Goal: Book appointment/travel/reservation

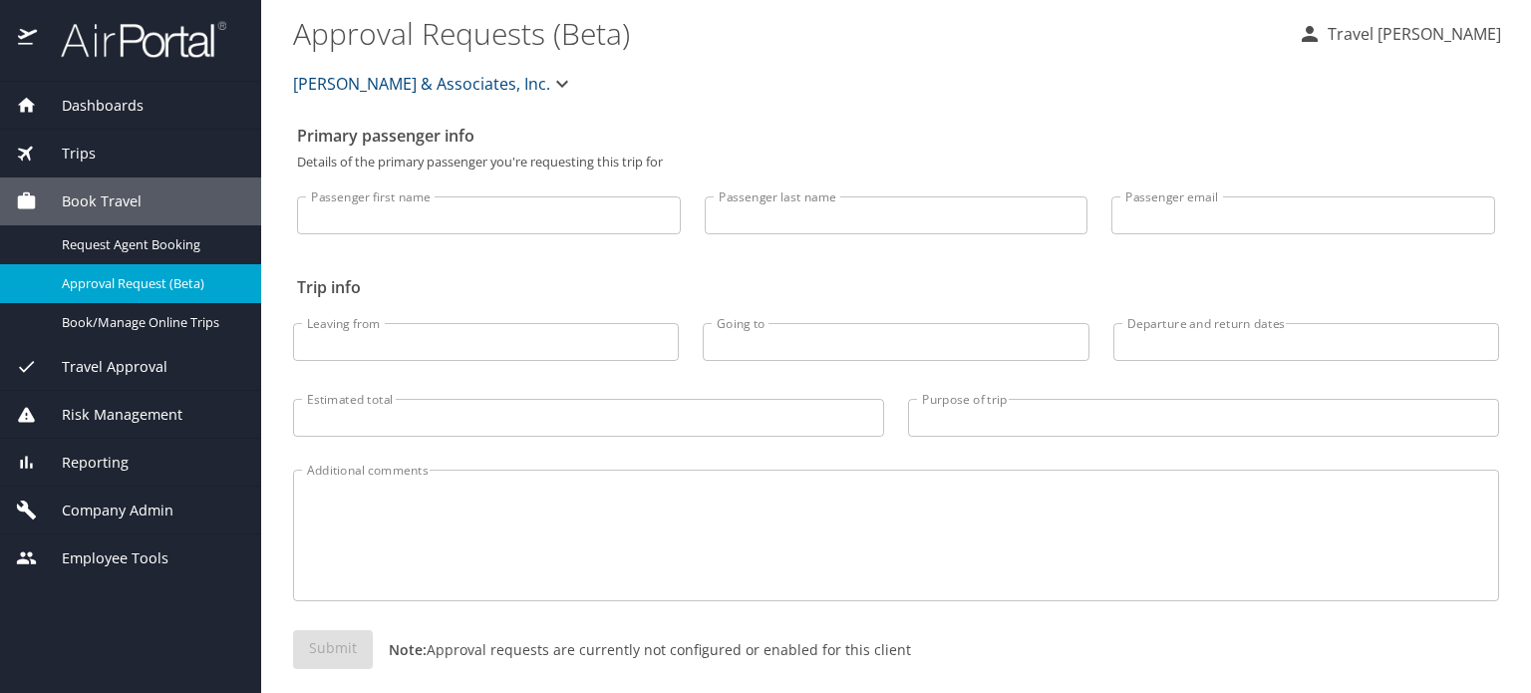
select select "US"
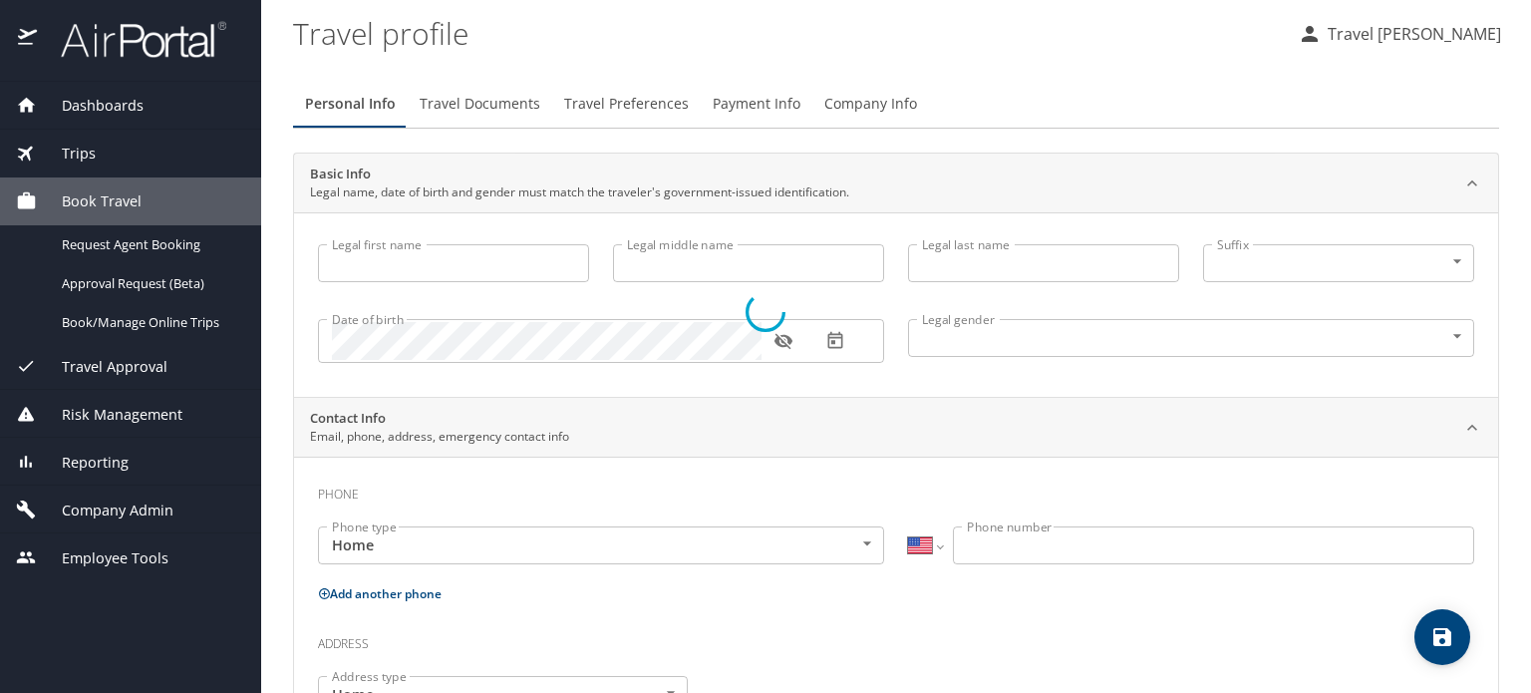
type input "Travel"
type input "Gromelski"
type input "Undisclosed"
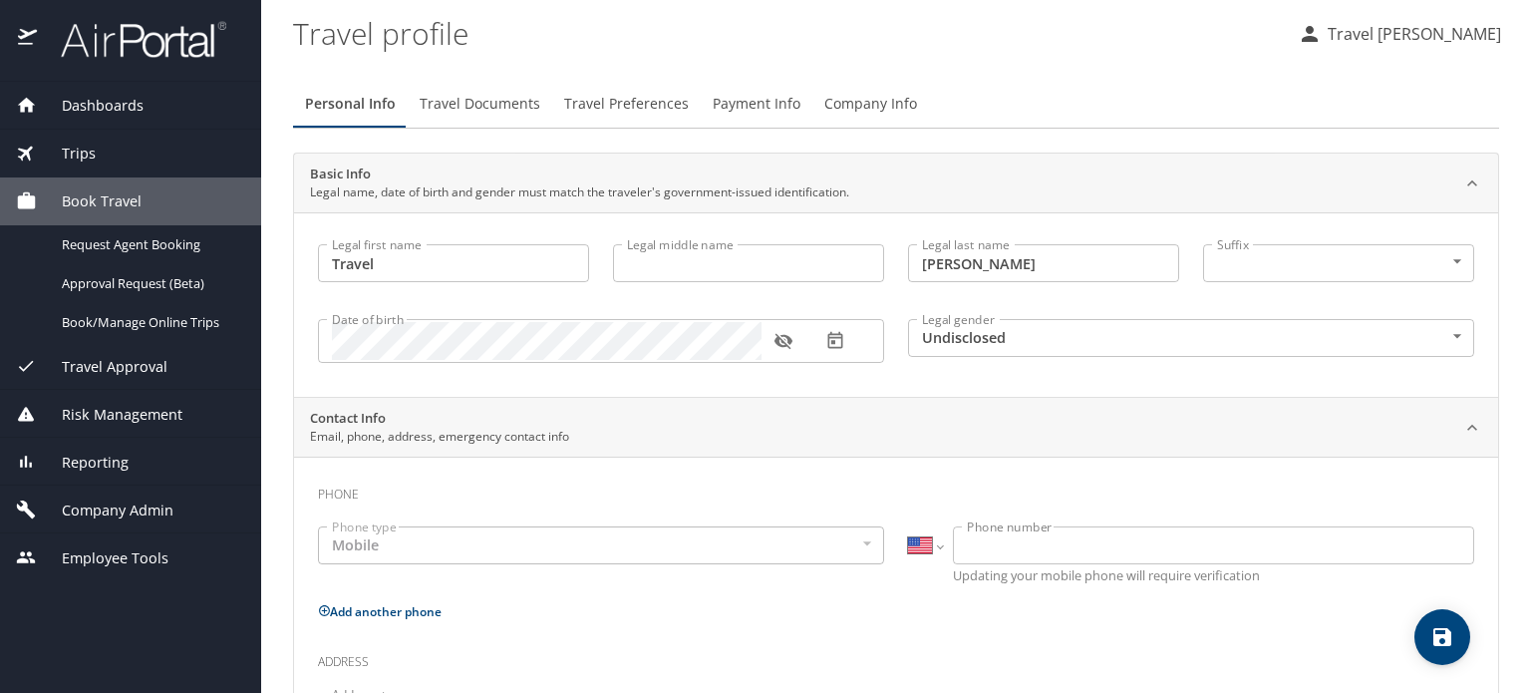
select select "US"
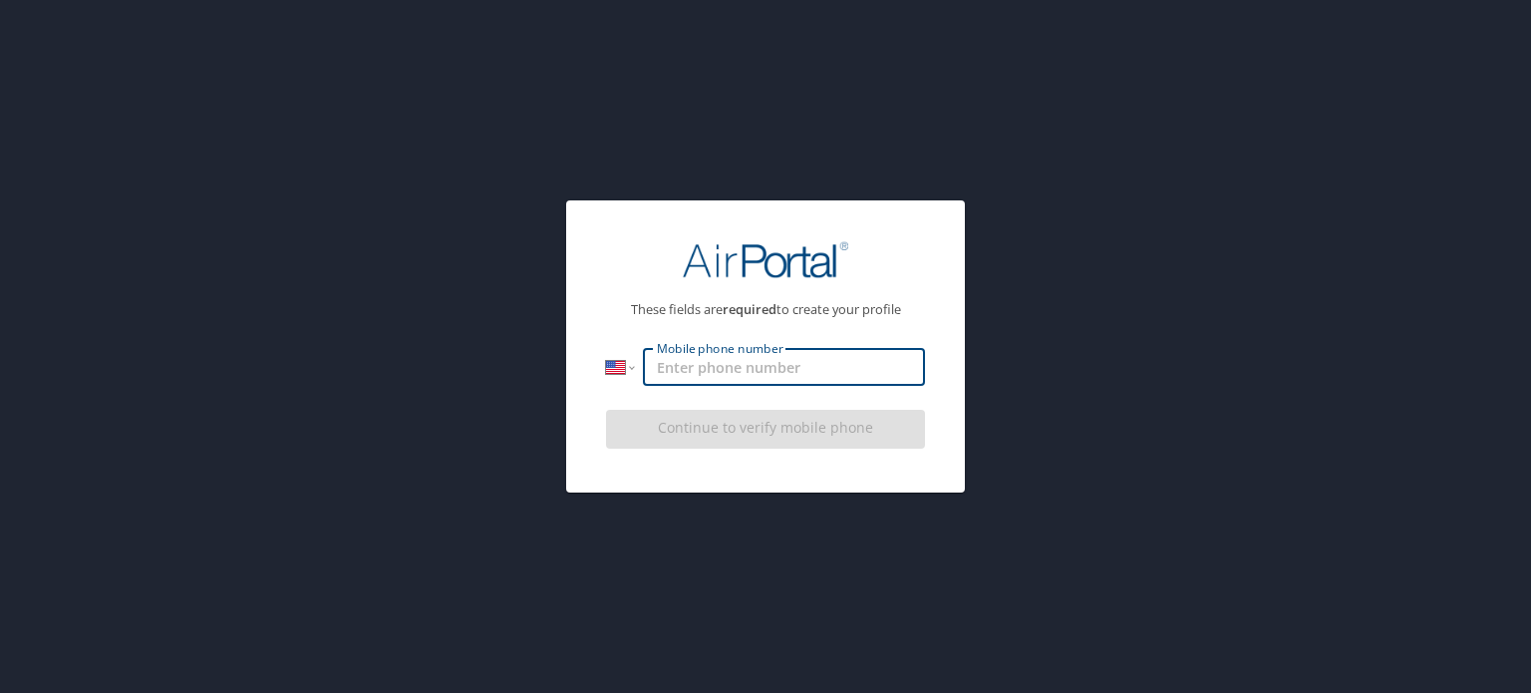
click at [724, 369] on input "Mobile phone number" at bounding box center [784, 367] width 282 height 38
type input "(571) 298-9627"
click at [782, 423] on div "Continue to verify mobile phone" at bounding box center [765, 435] width 319 height 67
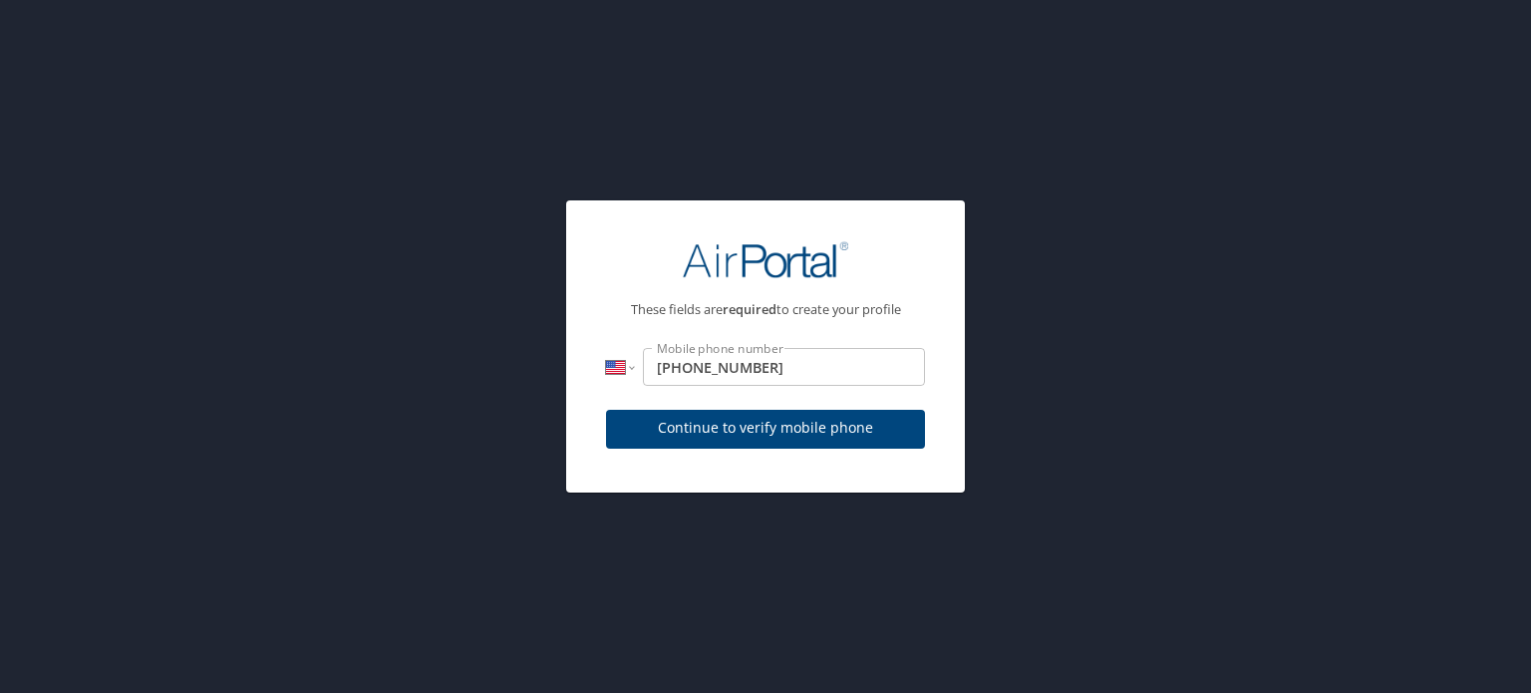
click at [743, 428] on span "Continue to verify mobile phone" at bounding box center [765, 428] width 287 height 25
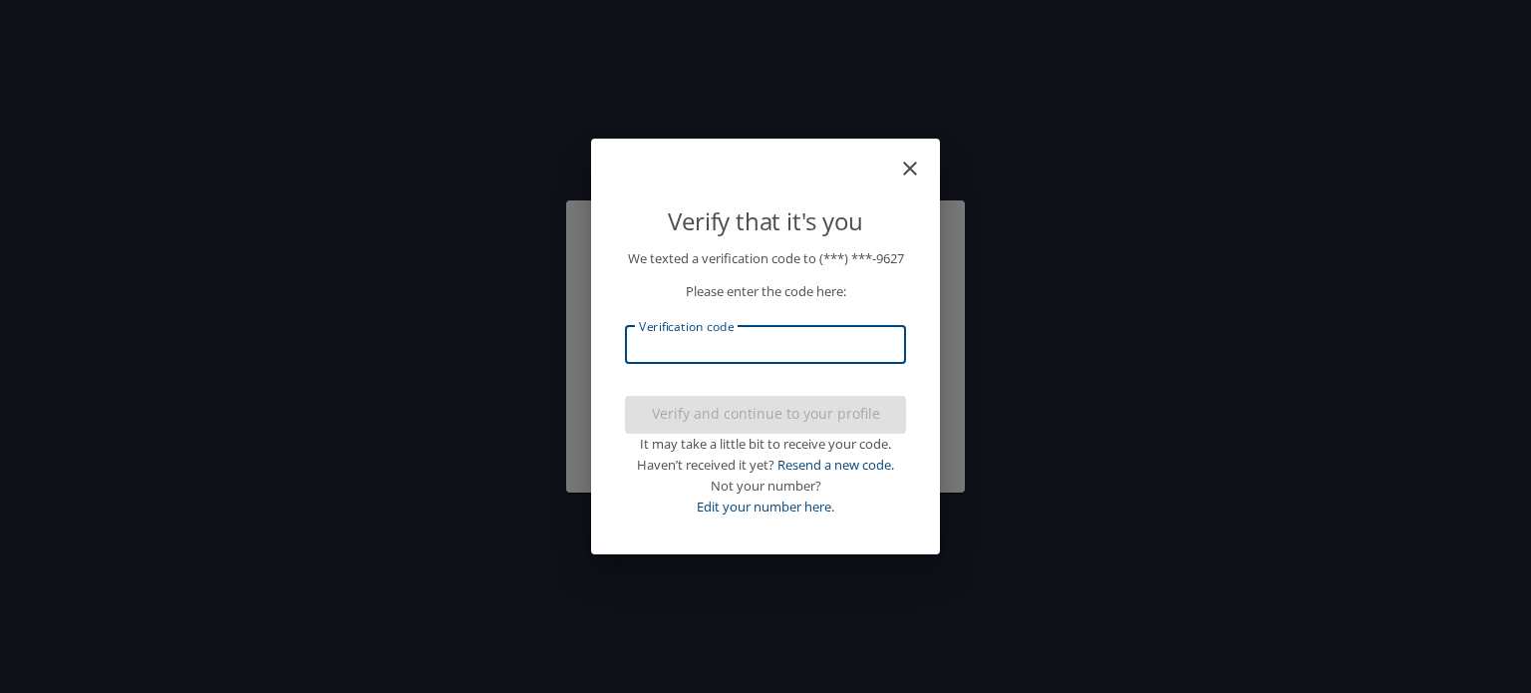
click at [725, 357] on input "Verification code" at bounding box center [765, 345] width 281 height 38
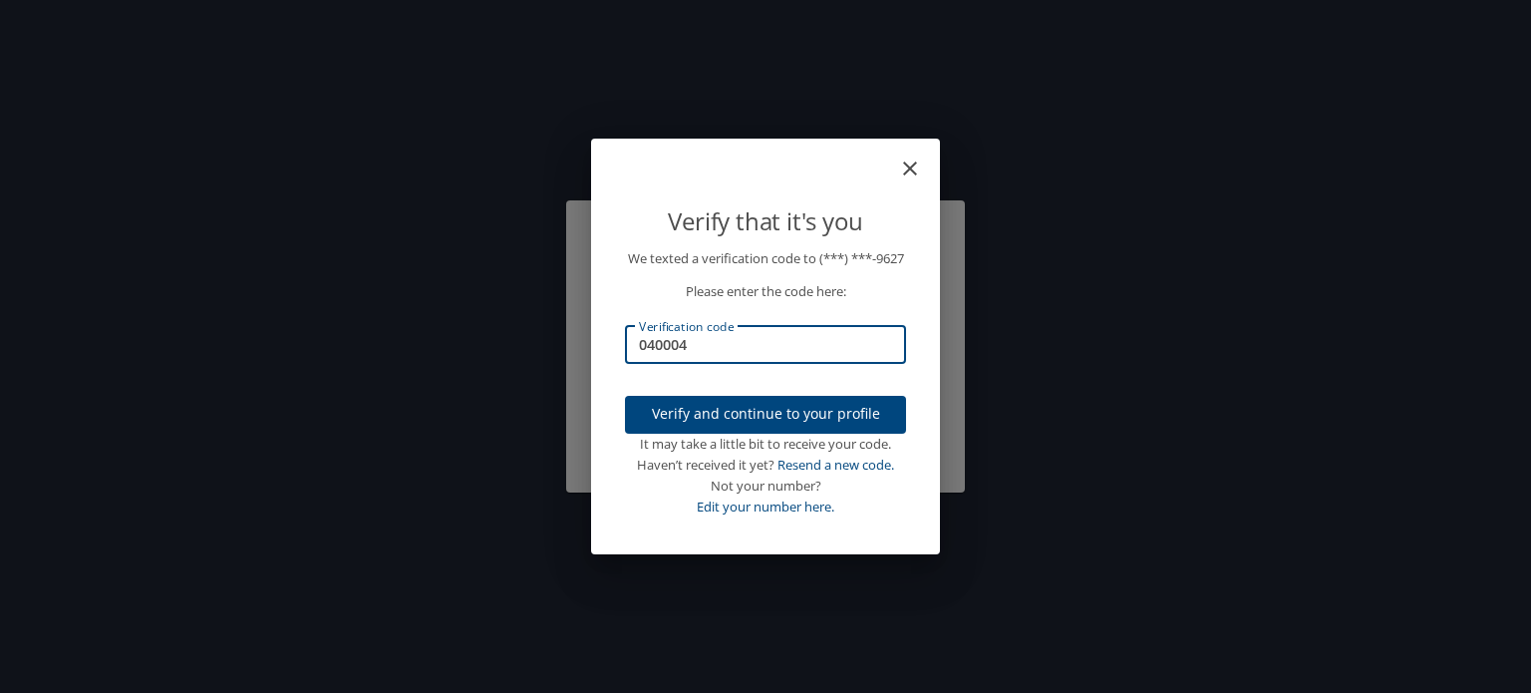
type input "040004"
click at [737, 422] on span "Verify and continue to your profile" at bounding box center [765, 414] width 249 height 25
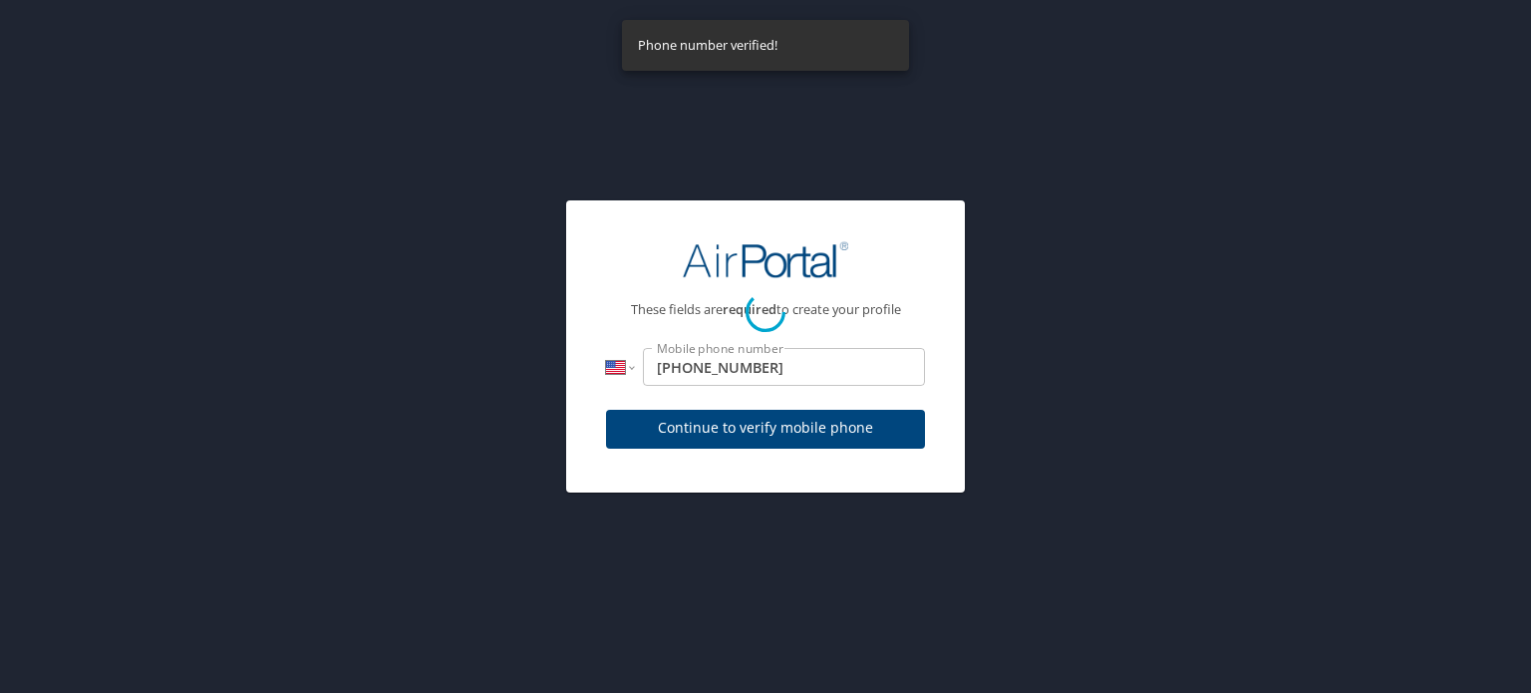
select select "US"
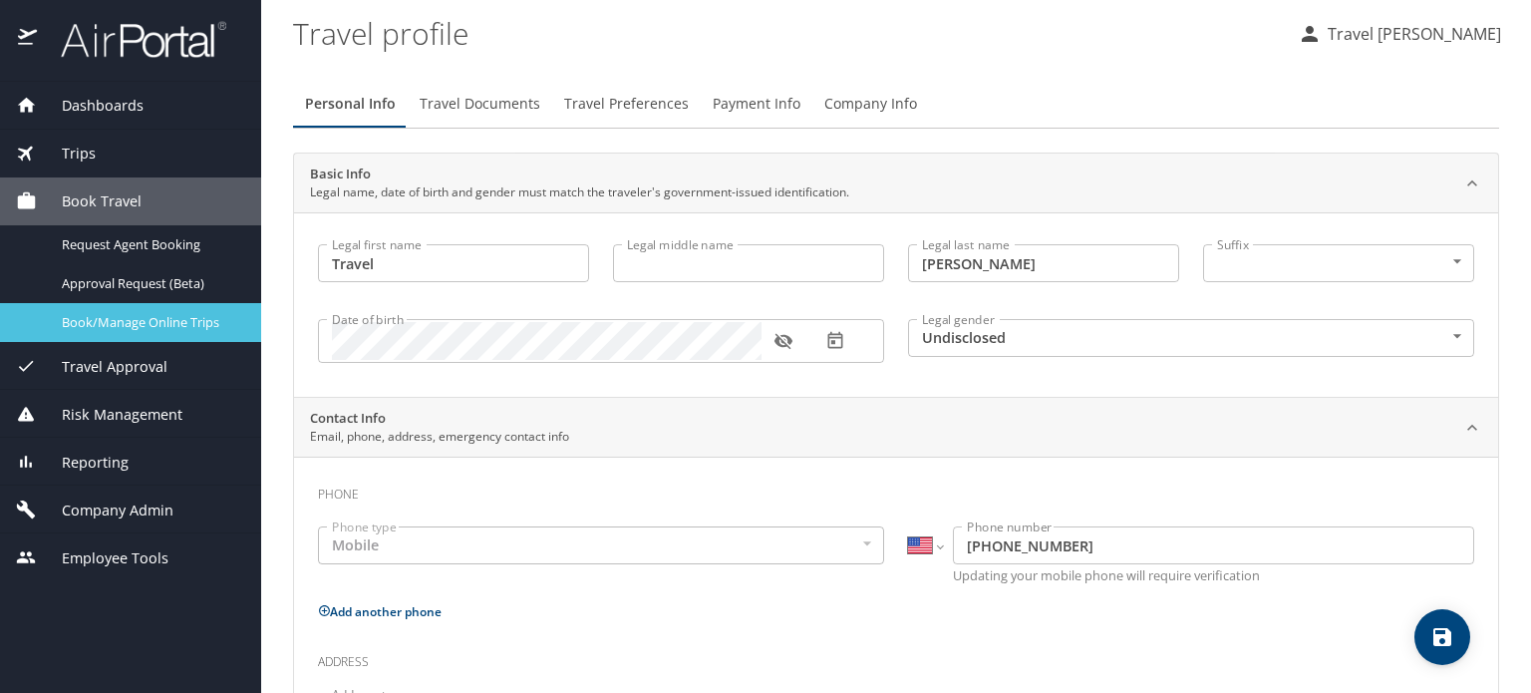
click at [96, 329] on span "Book/Manage Online Trips" at bounding box center [149, 322] width 175 height 19
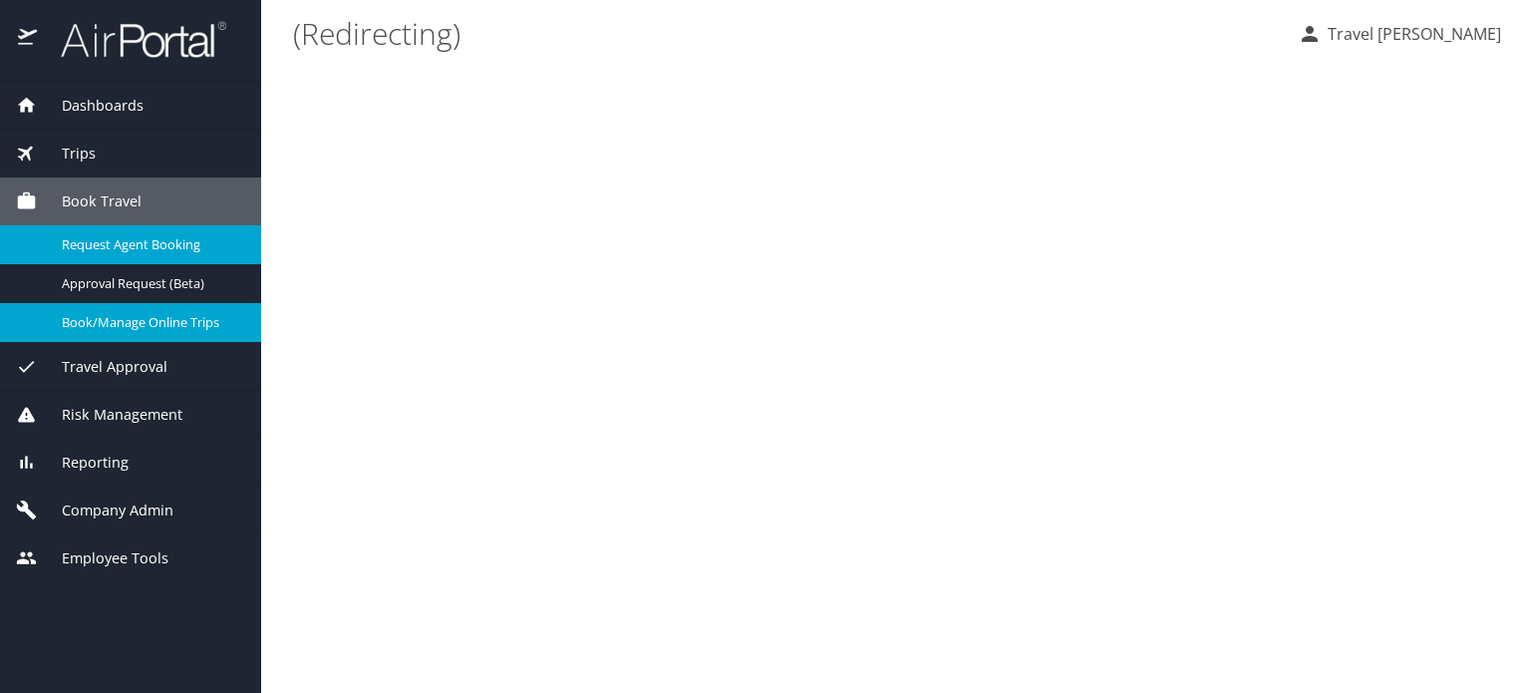
select select "US"
